Goal: Task Accomplishment & Management: Manage account settings

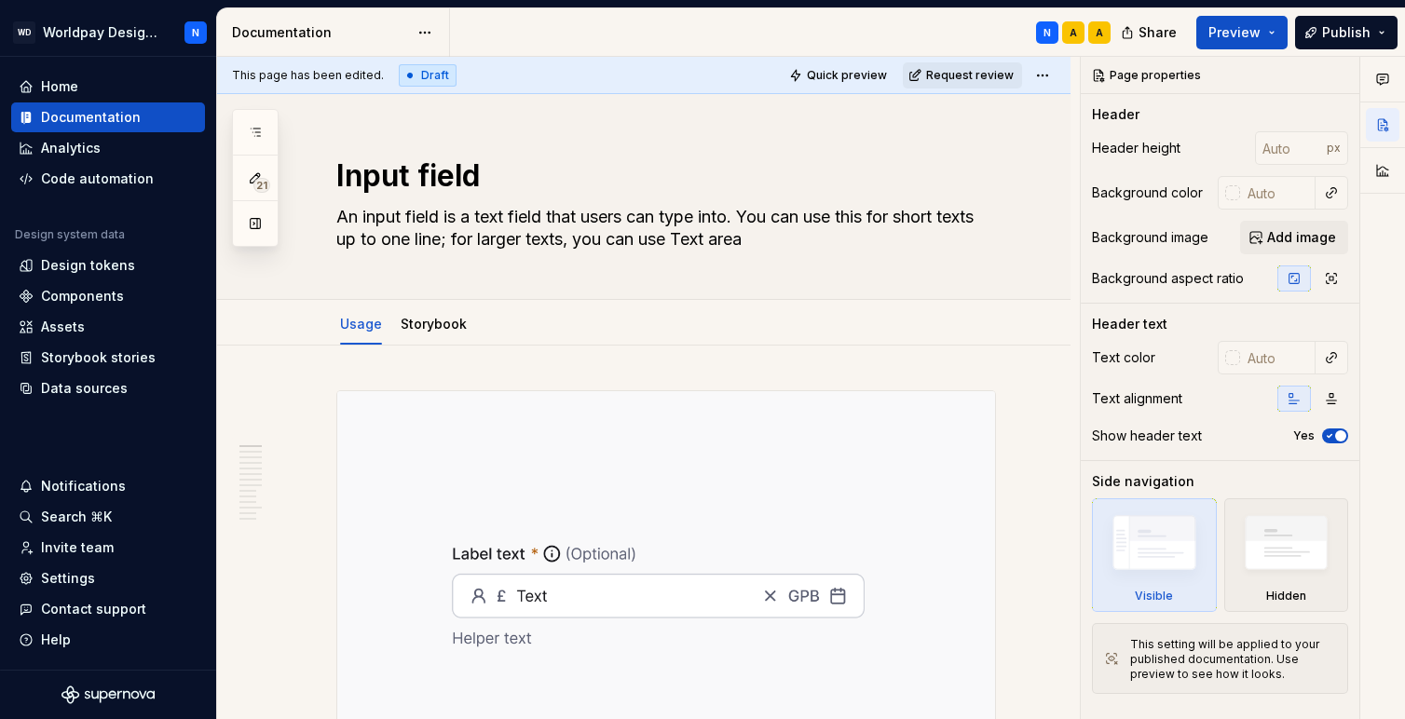
scroll to position [716, 0]
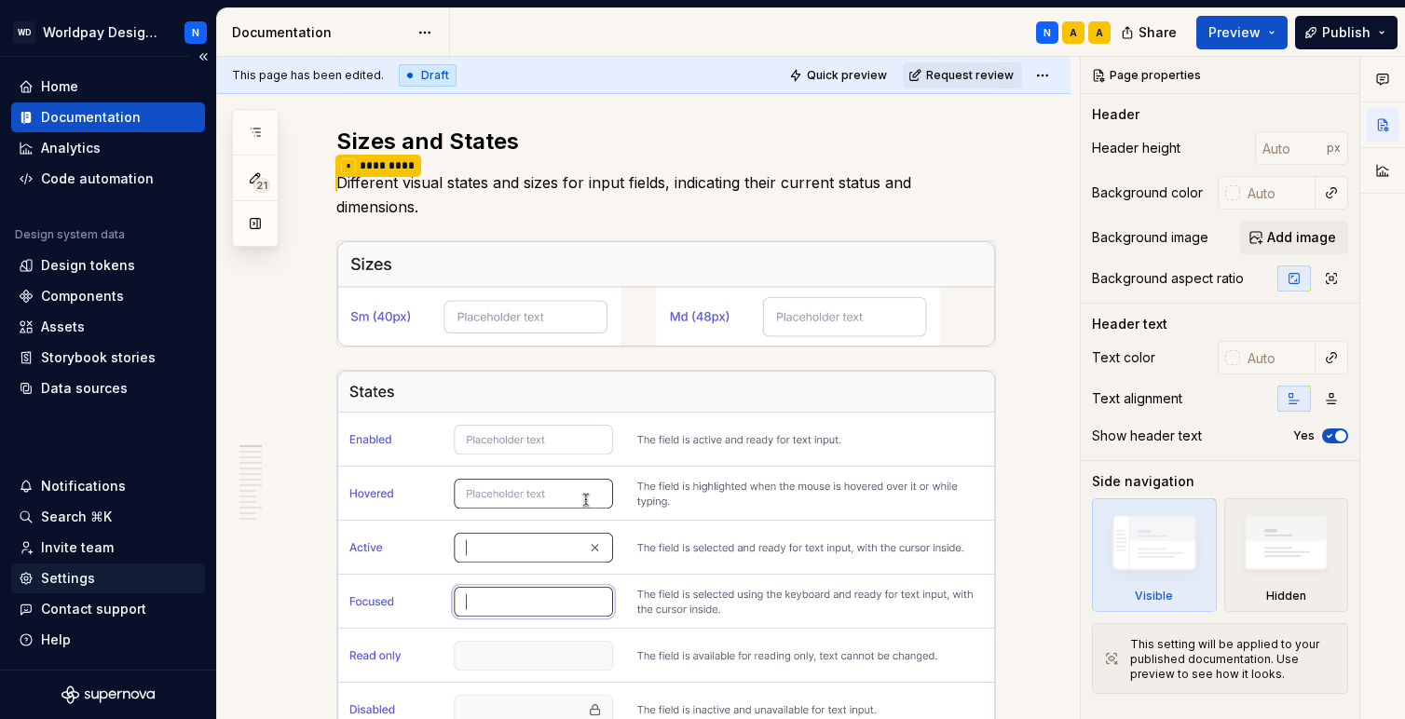
click at [86, 577] on div "Settings" at bounding box center [68, 578] width 54 height 19
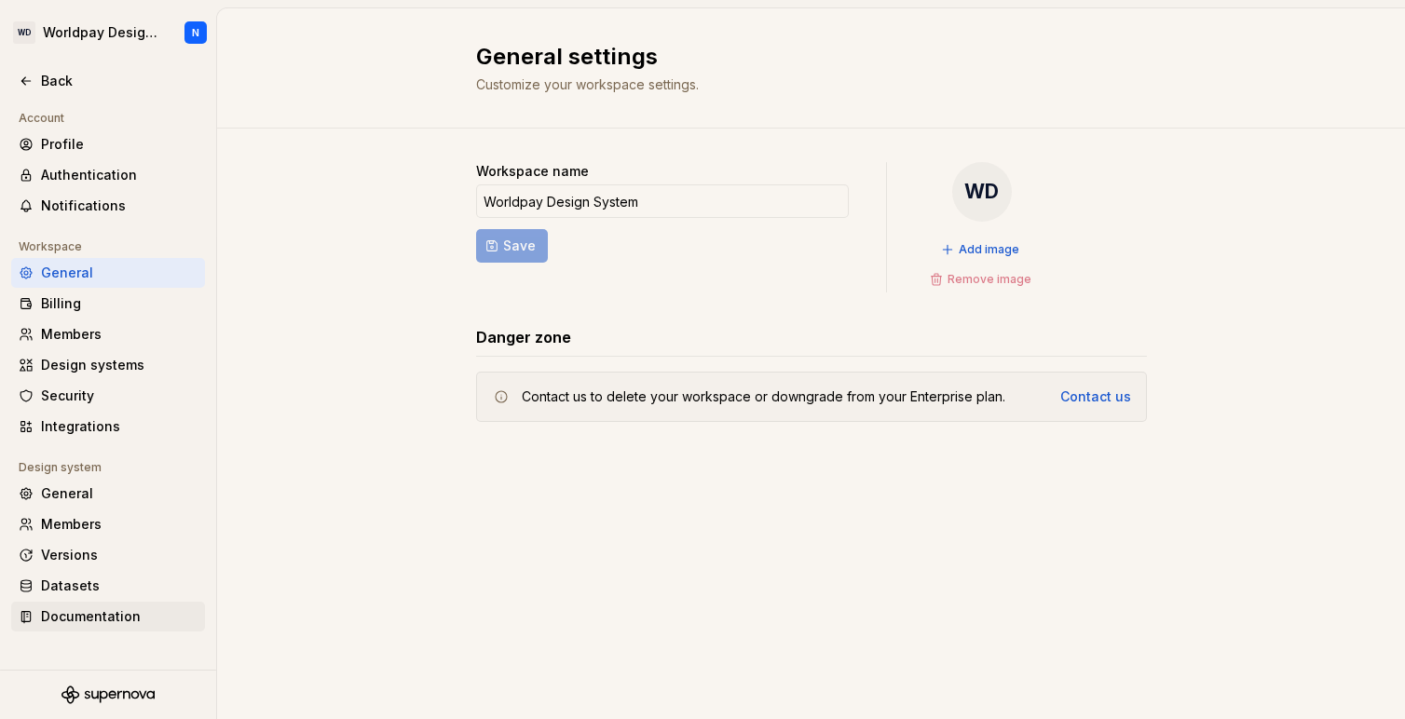
click at [112, 613] on div "Documentation" at bounding box center [119, 616] width 156 height 19
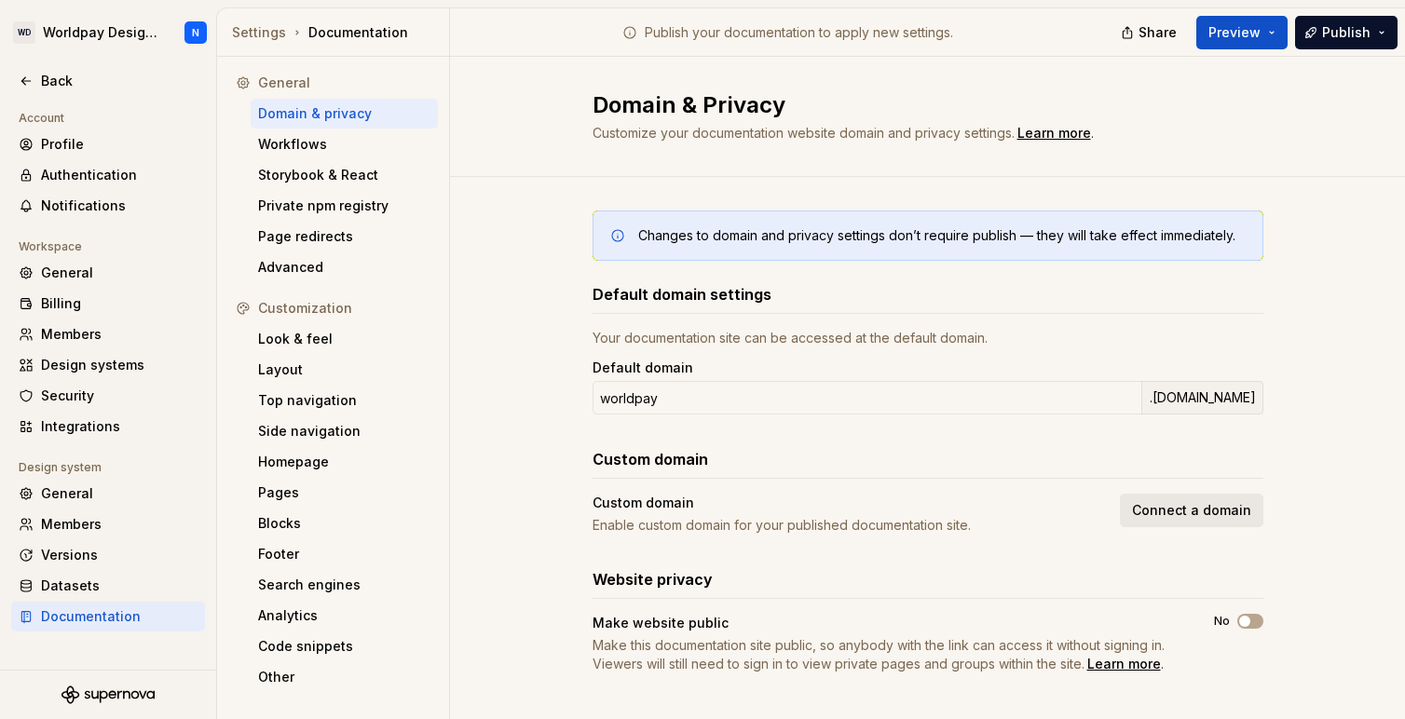
click at [1212, 507] on span "Connect a domain" at bounding box center [1191, 510] width 119 height 19
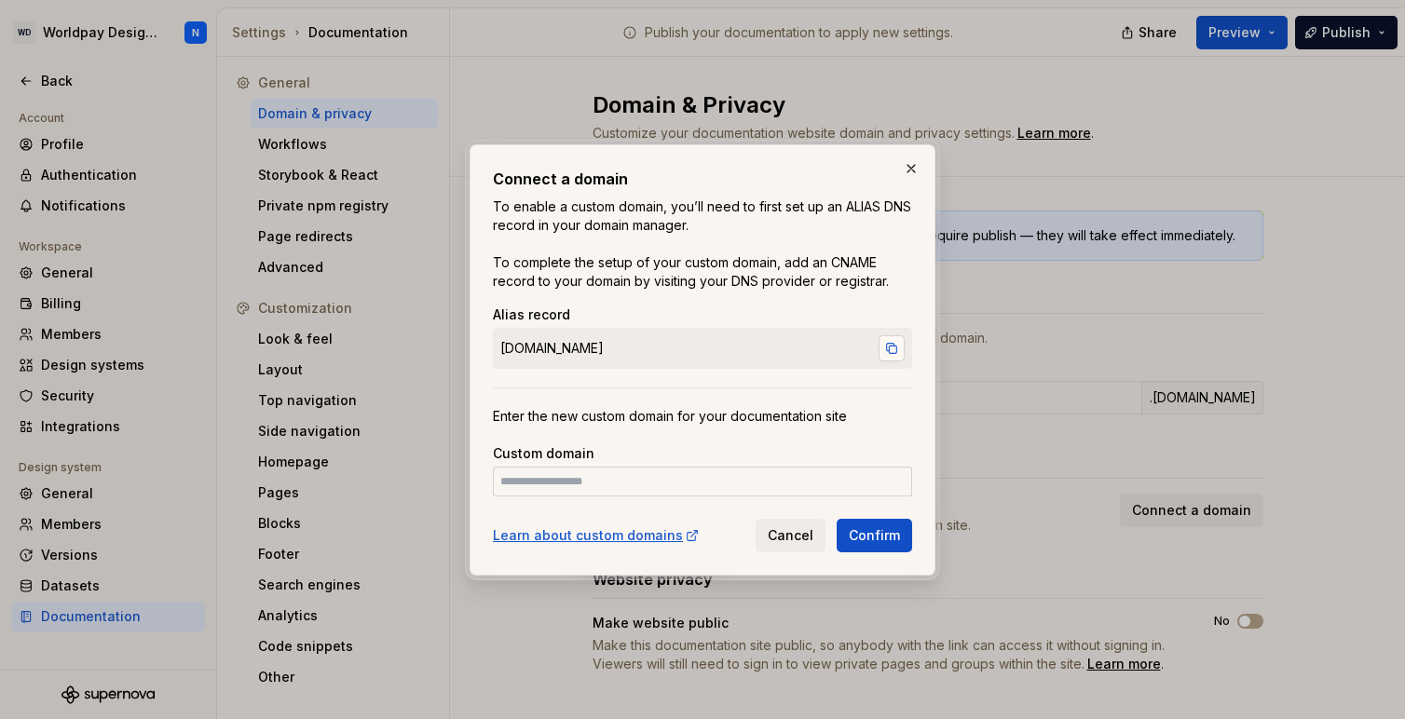
click at [892, 345] on button "button" at bounding box center [891, 348] width 26 height 26
click at [790, 537] on span "Cancel" at bounding box center [790, 535] width 46 height 19
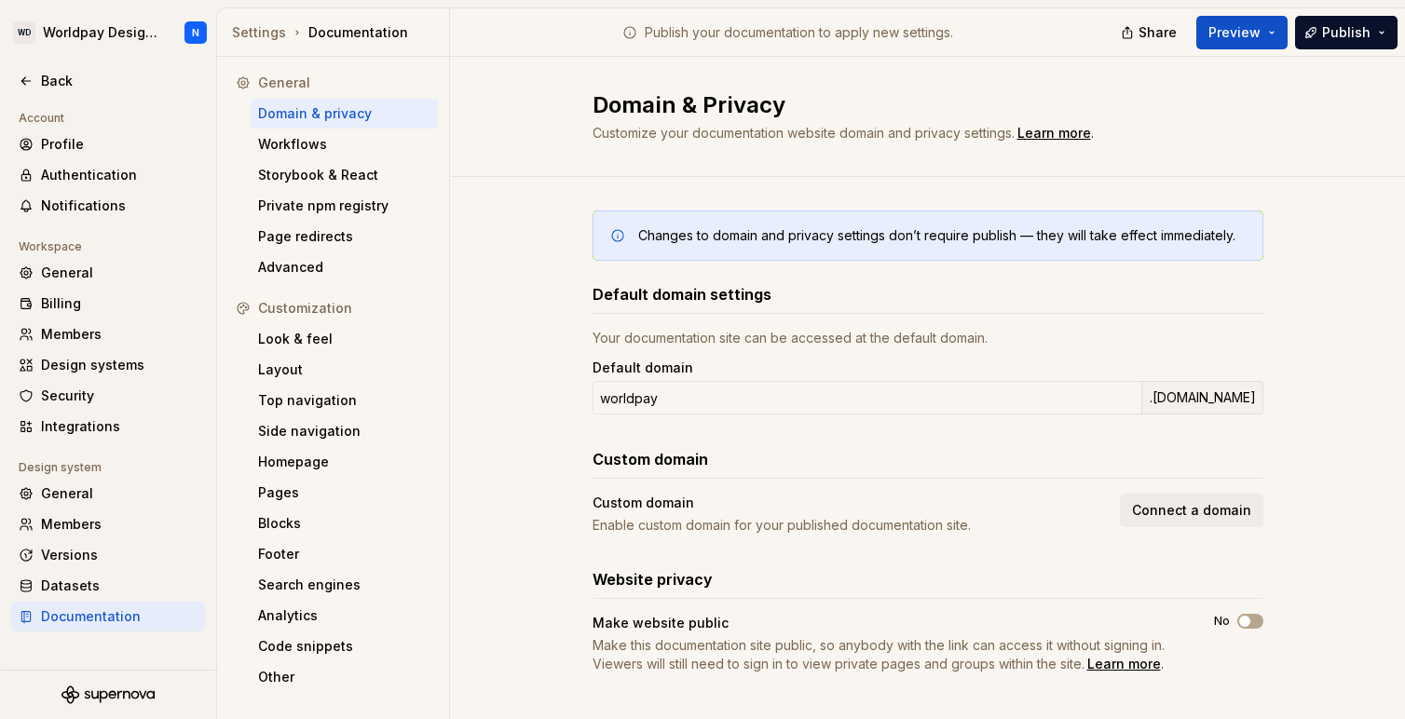
scroll to position [17, 0]
